Goal: Task Accomplishment & Management: Complete application form

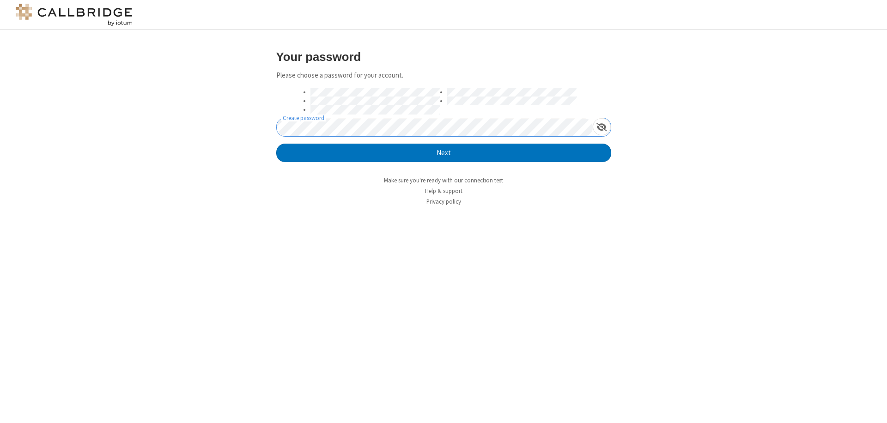
click button "Next" at bounding box center [443, 153] width 335 height 18
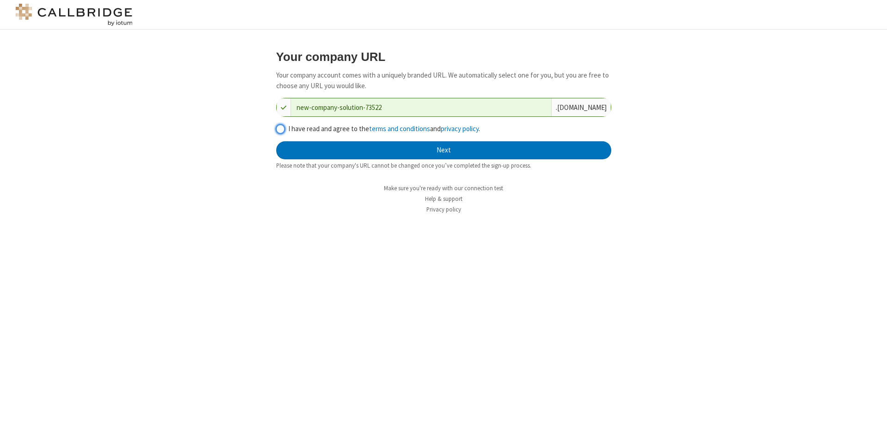
click at [280, 128] on input "I have read and agree to the terms and conditions and privacy policy ." at bounding box center [280, 129] width 9 height 10
checkbox input "true"
click at [443, 150] on button "Next" at bounding box center [443, 150] width 335 height 18
